Goal: Transaction & Acquisition: Subscribe to service/newsletter

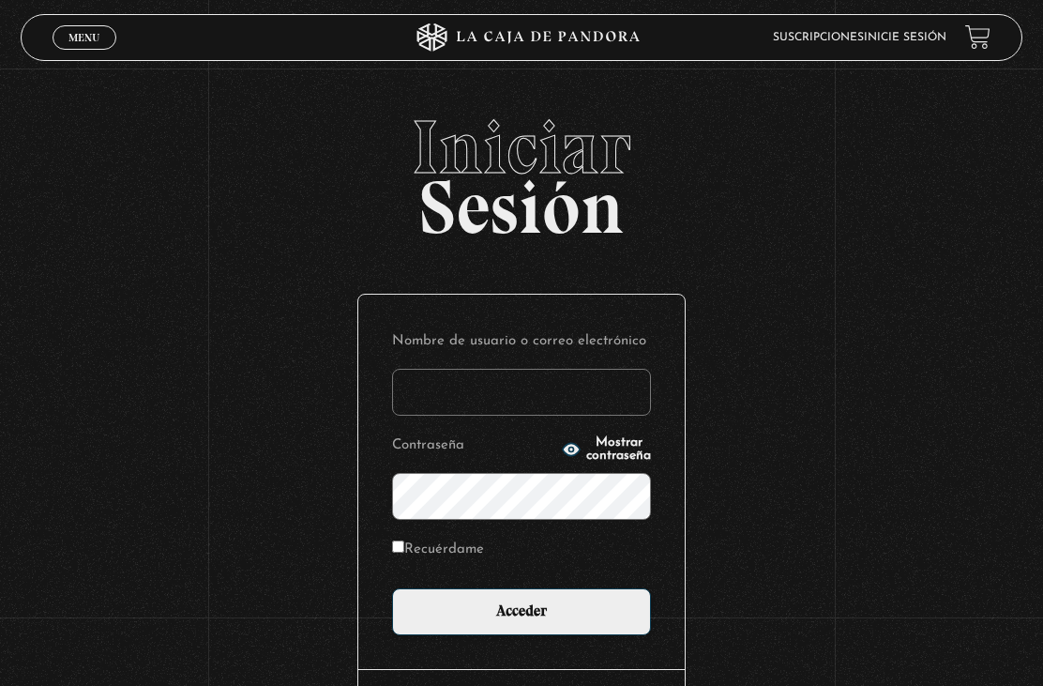
type input "[EMAIL_ADDRESS][DOMAIN_NAME]"
click at [522, 621] on input "Acceder" at bounding box center [521, 611] width 259 height 47
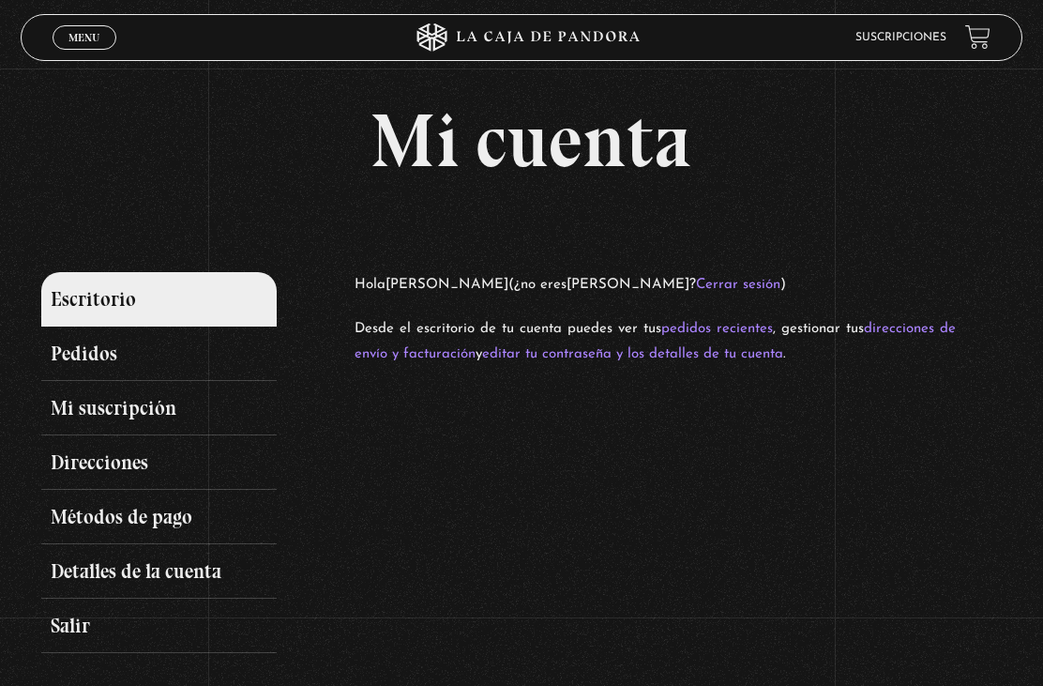
click at [53, 417] on link "Mi suscripción" at bounding box center [159, 408] width 236 height 54
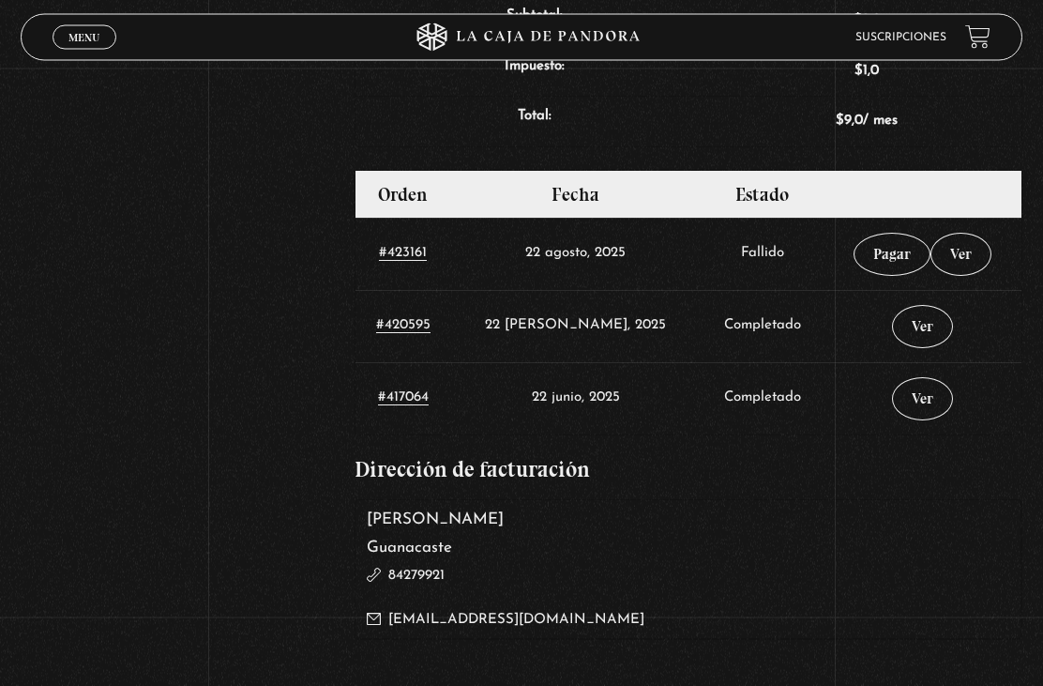
scroll to position [752, 0]
click at [880, 259] on link "Pagar" at bounding box center [892, 254] width 77 height 43
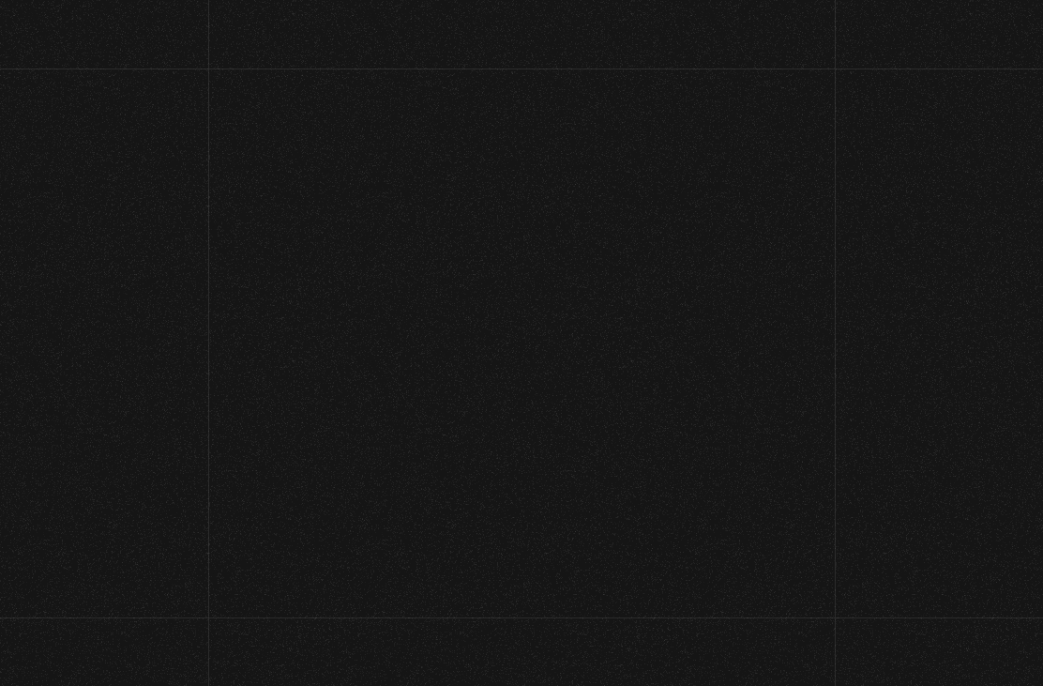
select select "CR-G"
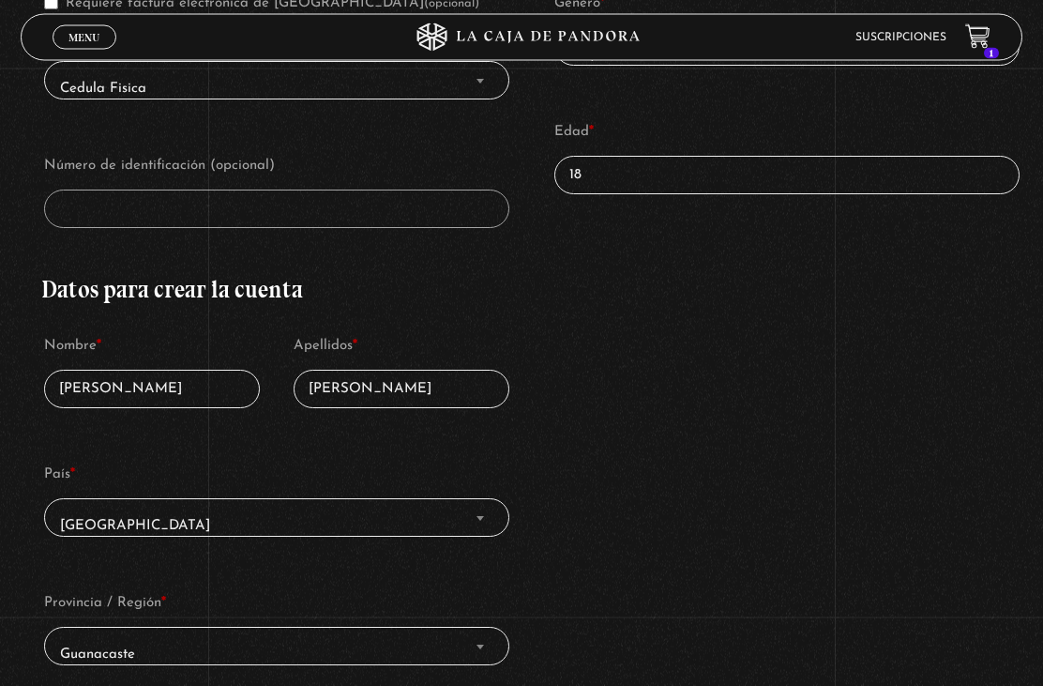
scroll to position [495, 0]
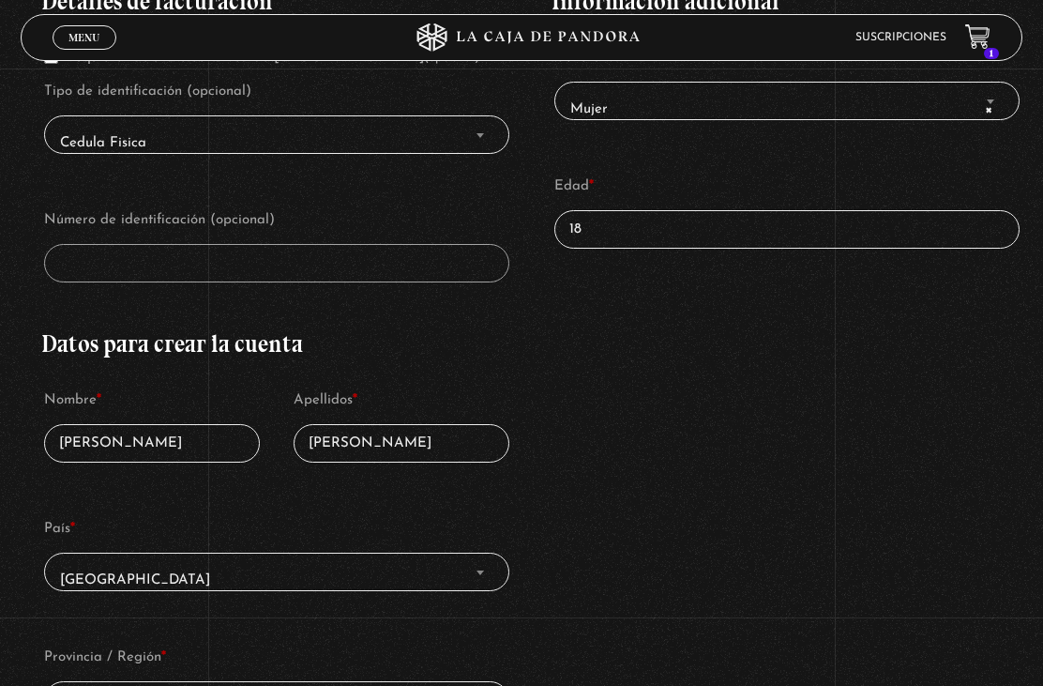
click at [795, 232] on input "18" at bounding box center [787, 229] width 465 height 38
type input "1"
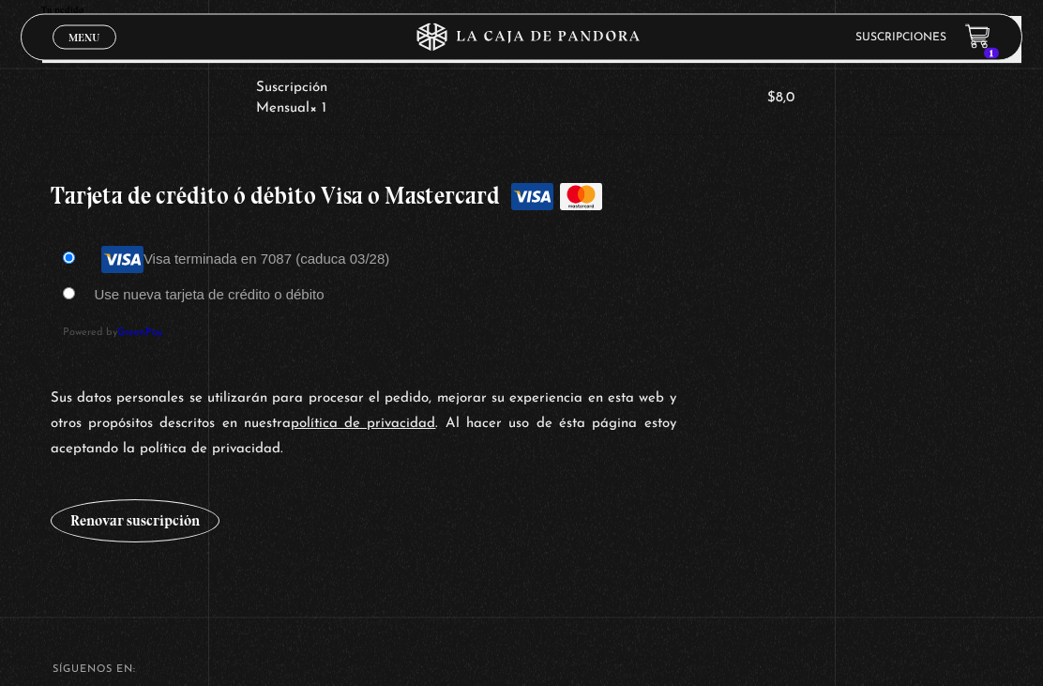
scroll to position [1515, 0]
type input "25"
click at [165, 542] on button "Renovar suscripción" at bounding box center [135, 520] width 169 height 43
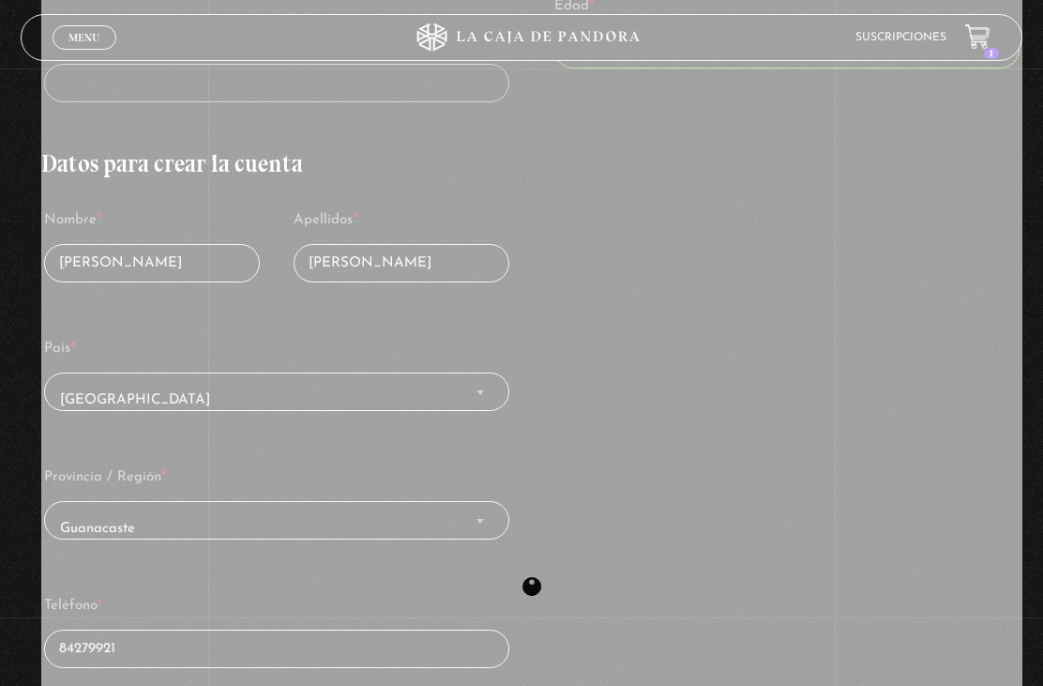
scroll to position [674, 0]
